Goal: Find contact information: Find contact information

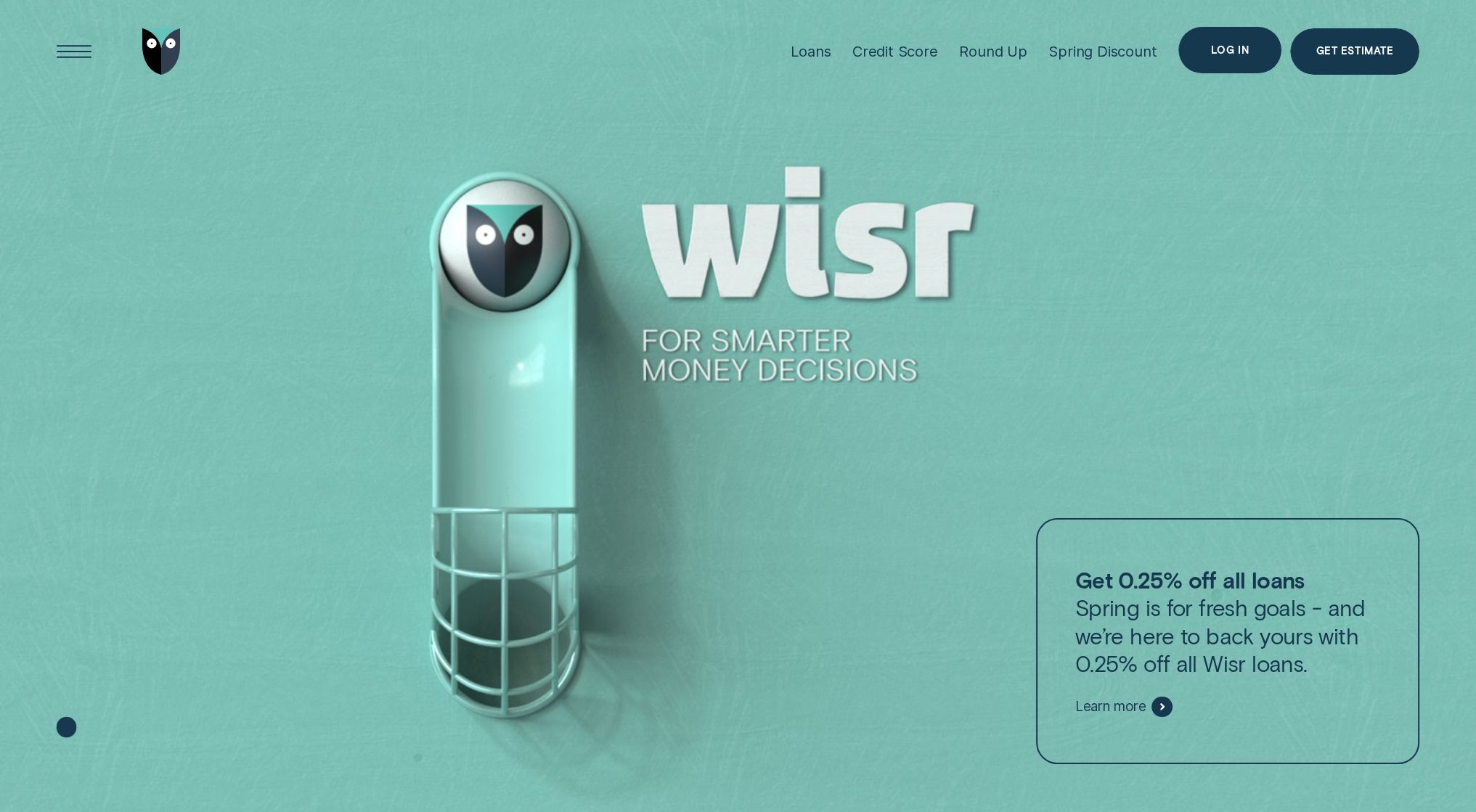
click at [1221, 48] on div "Log in" at bounding box center [1230, 50] width 38 height 8
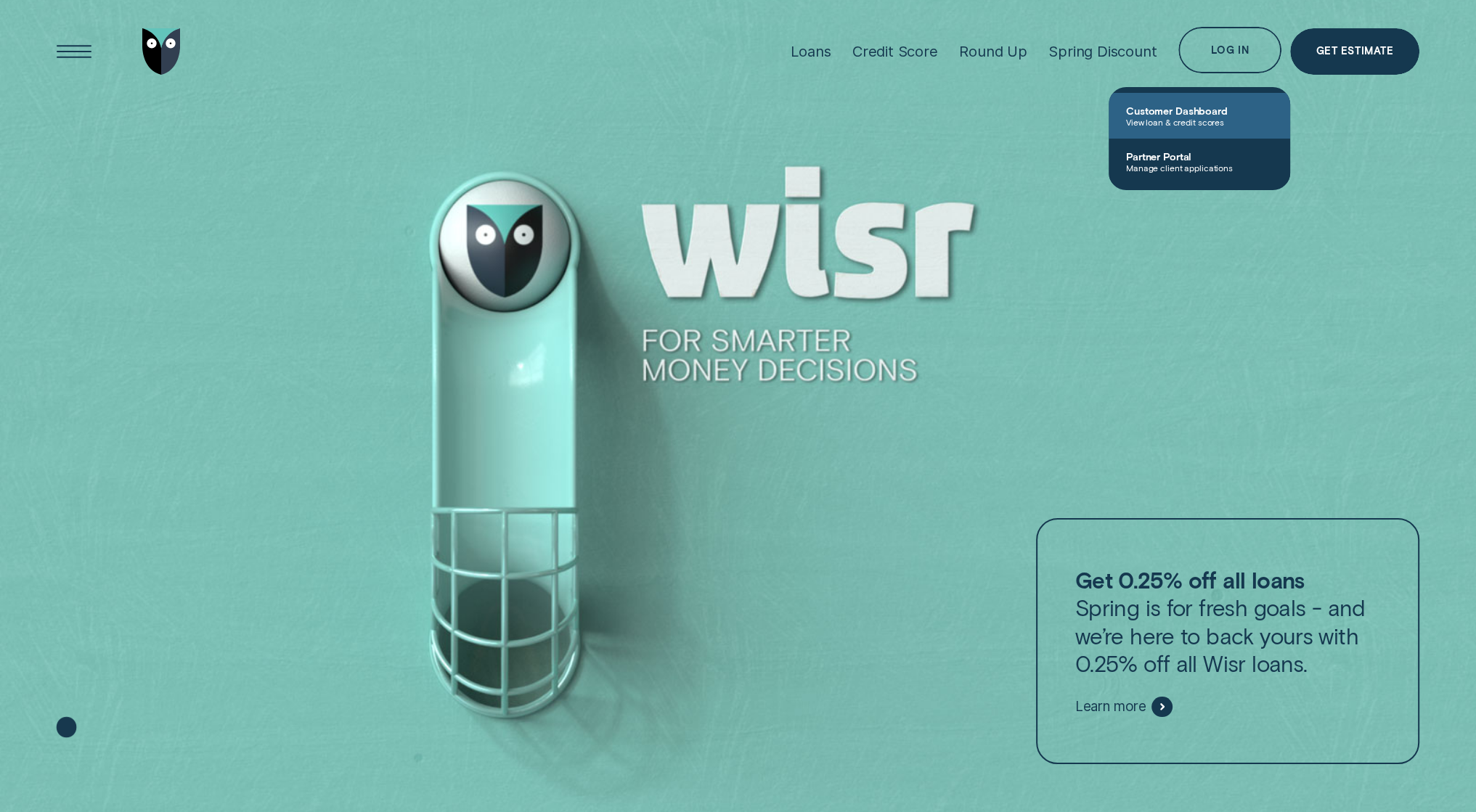
click at [1182, 113] on span "Customer Dashboard" at bounding box center [1200, 110] width 147 height 13
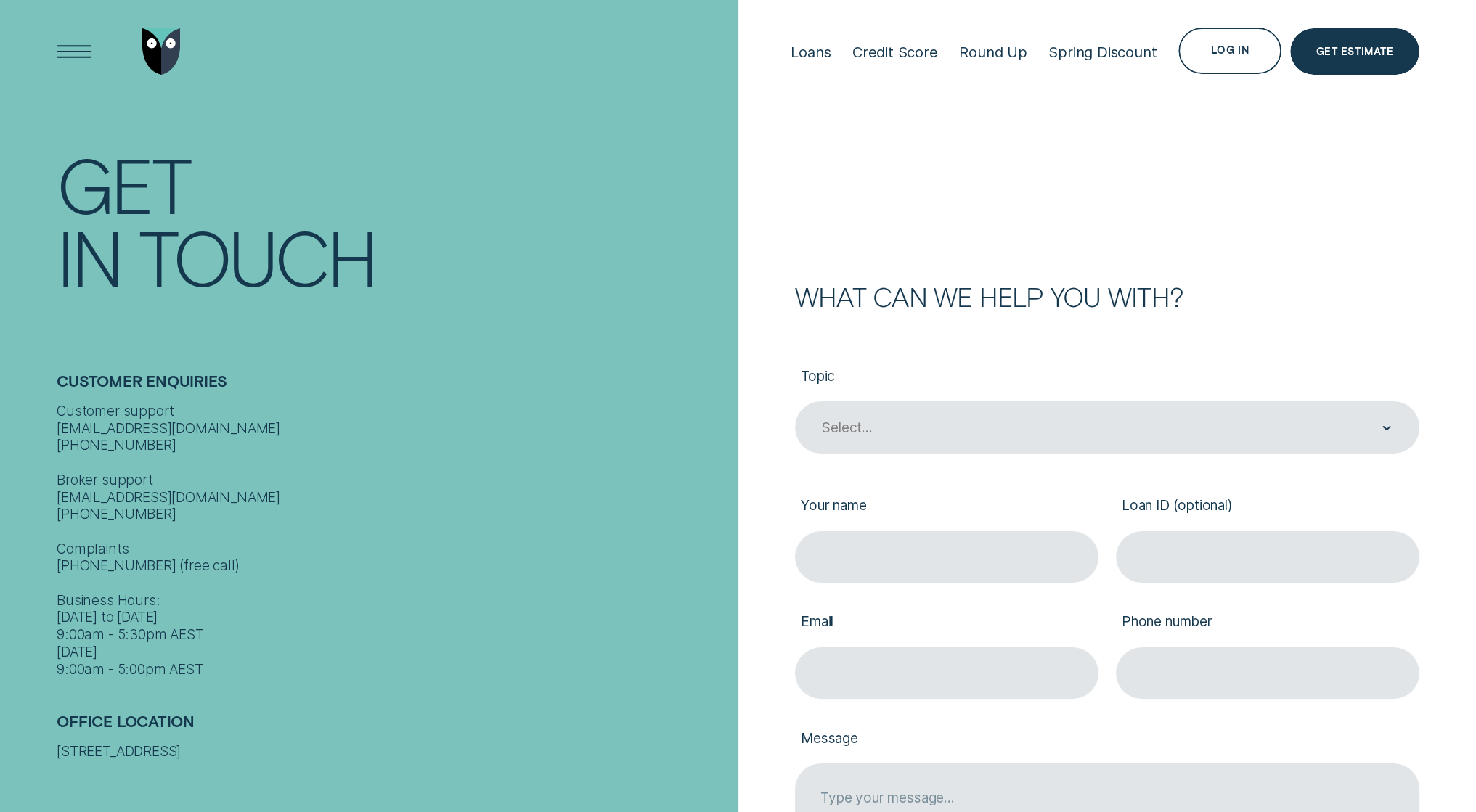
click at [317, 426] on div "Customer support contact@wisr.com.au 1300 992 007 Broker support contact@wisr.c…" at bounding box center [392, 541] width 672 height 275
